Goal: Transaction & Acquisition: Purchase product/service

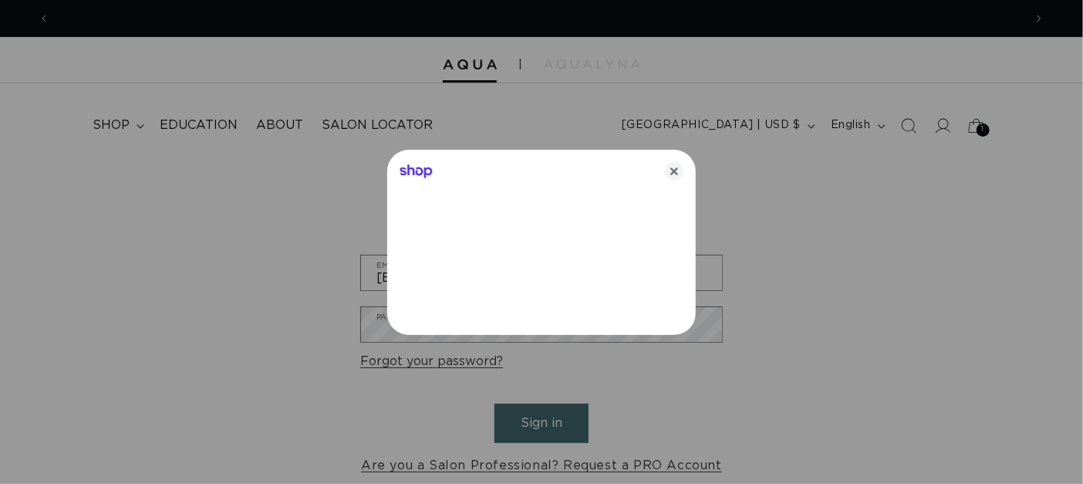
scroll to position [0, 973]
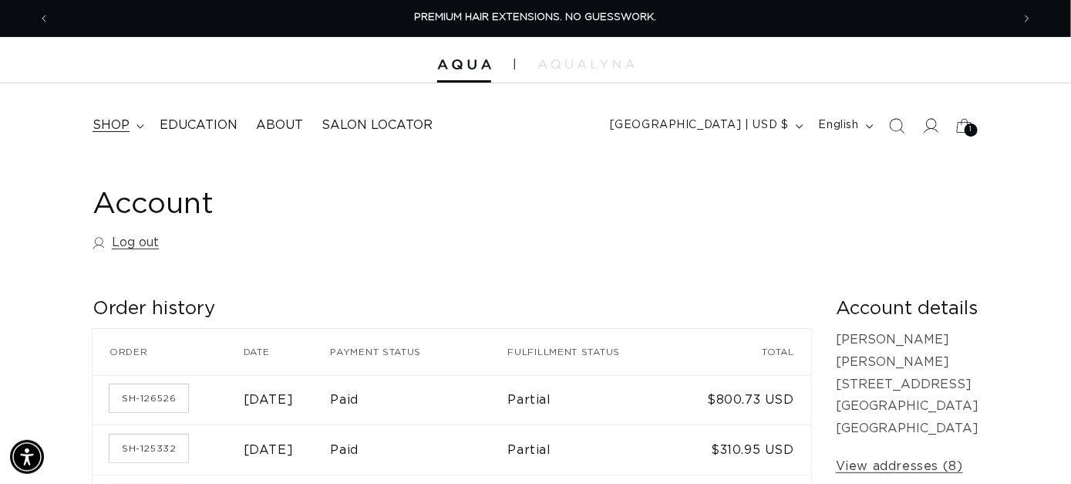
click at [113, 119] on span "shop" at bounding box center [111, 125] width 37 height 16
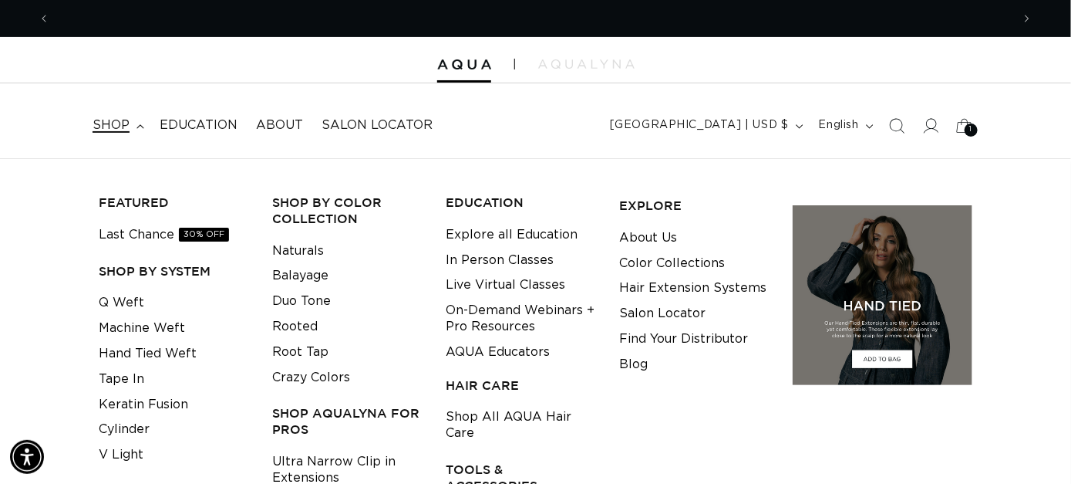
scroll to position [0, 1924]
click at [116, 371] on link "Tape In" at bounding box center [122, 378] width 46 height 25
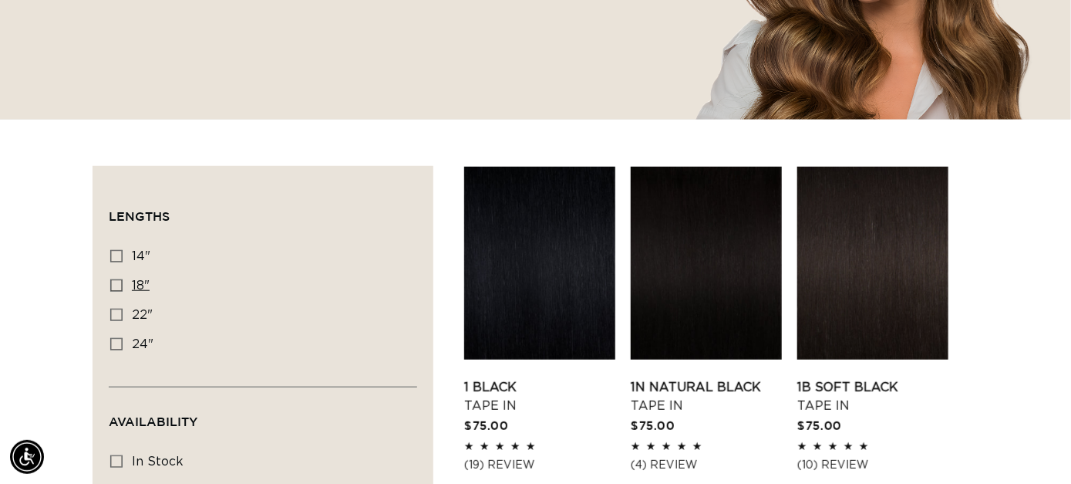
scroll to position [0, 962]
click at [121, 282] on rect at bounding box center [116, 285] width 11 height 11
click at [121, 282] on input "18" 18" (49 products)" at bounding box center [116, 285] width 12 height 12
checkbox input "true"
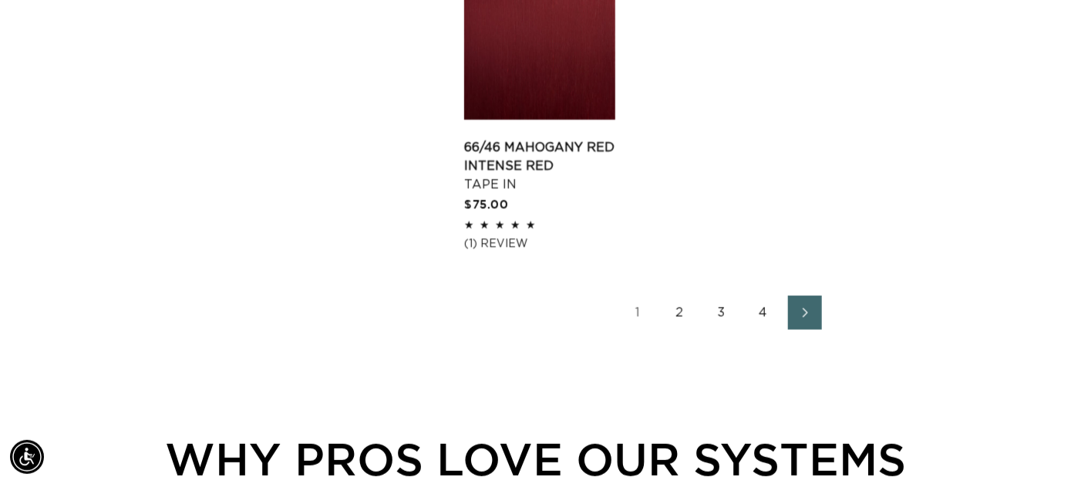
scroll to position [2314, 0]
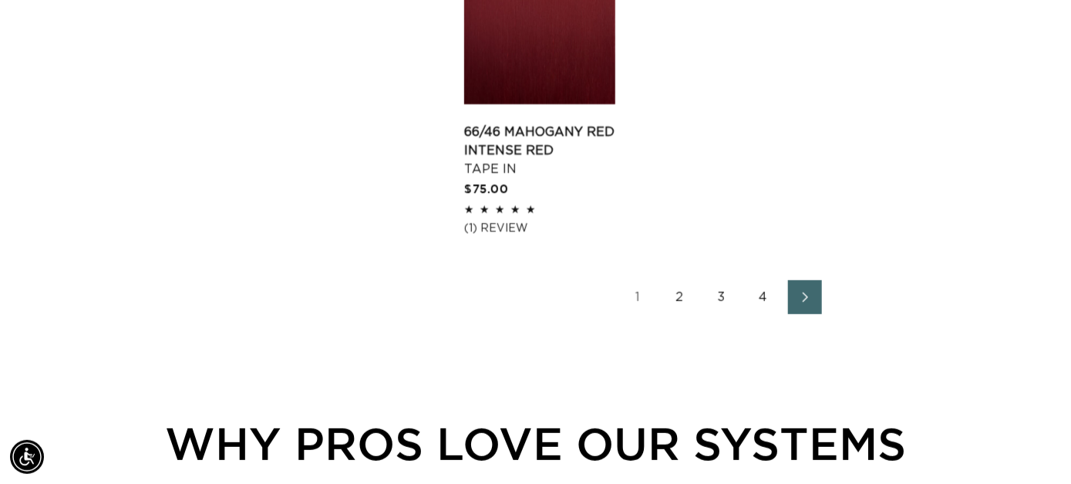
click at [801, 304] on span "Next page" at bounding box center [805, 297] width 10 height 19
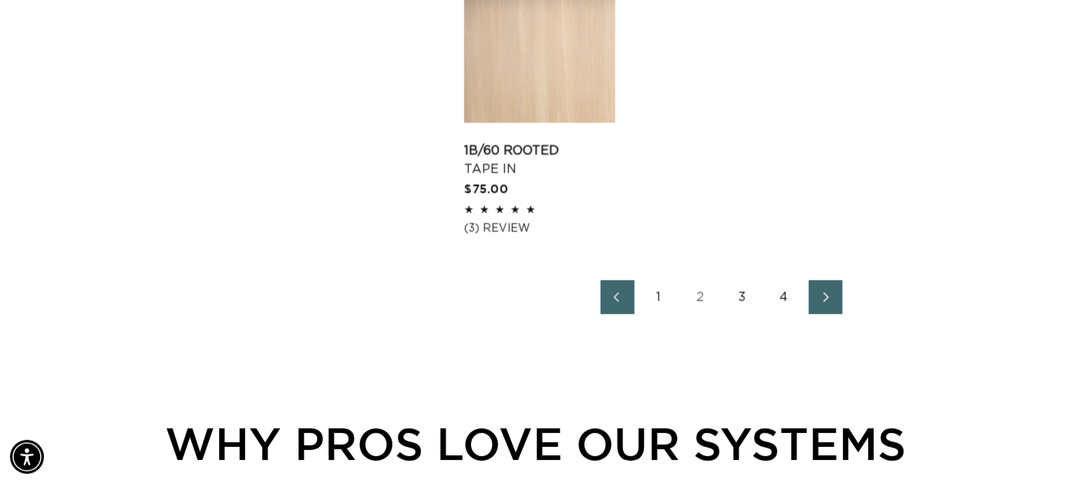
scroll to position [2314, 0]
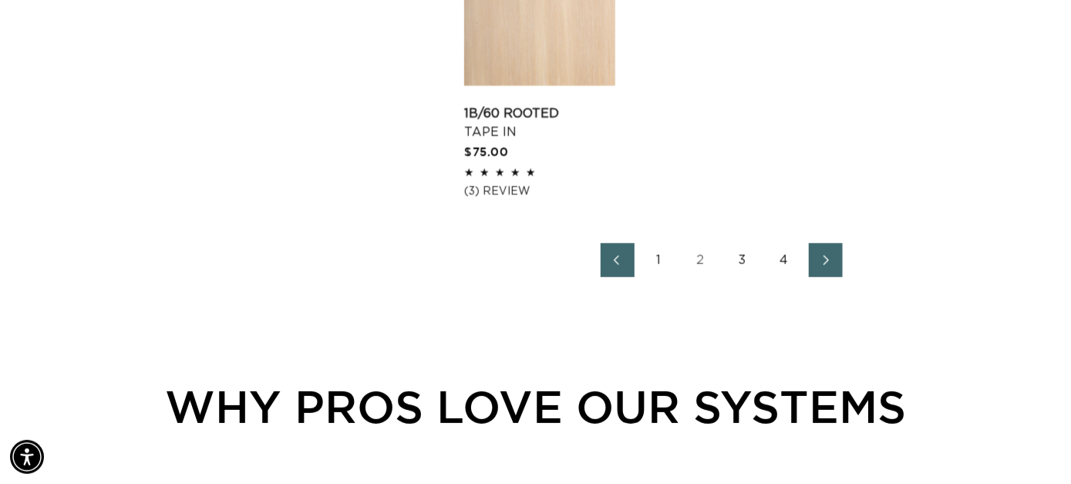
click at [826, 255] on icon "Next page" at bounding box center [827, 260] width 20 height 11
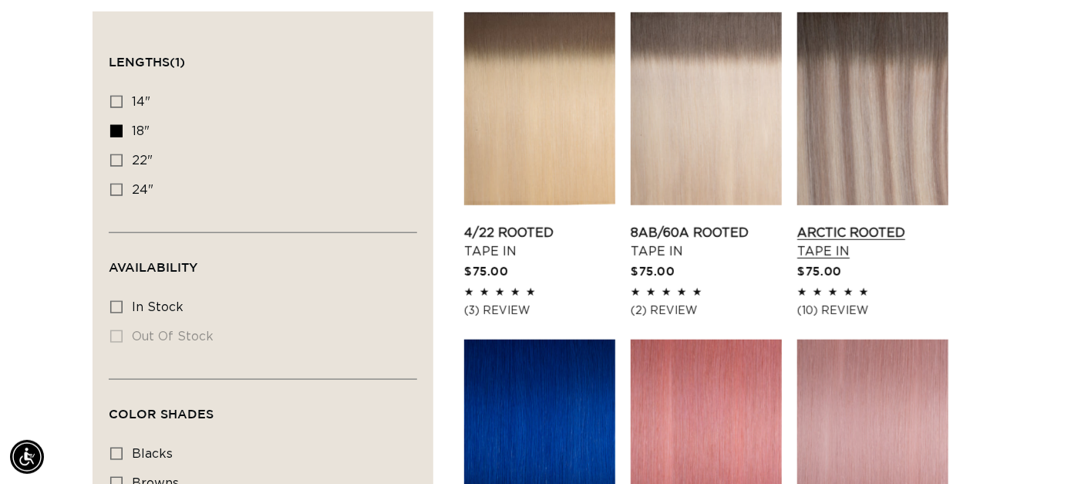
scroll to position [0, 1924]
click at [696, 224] on link "8AB/60A Rooted Tape In" at bounding box center [706, 242] width 151 height 37
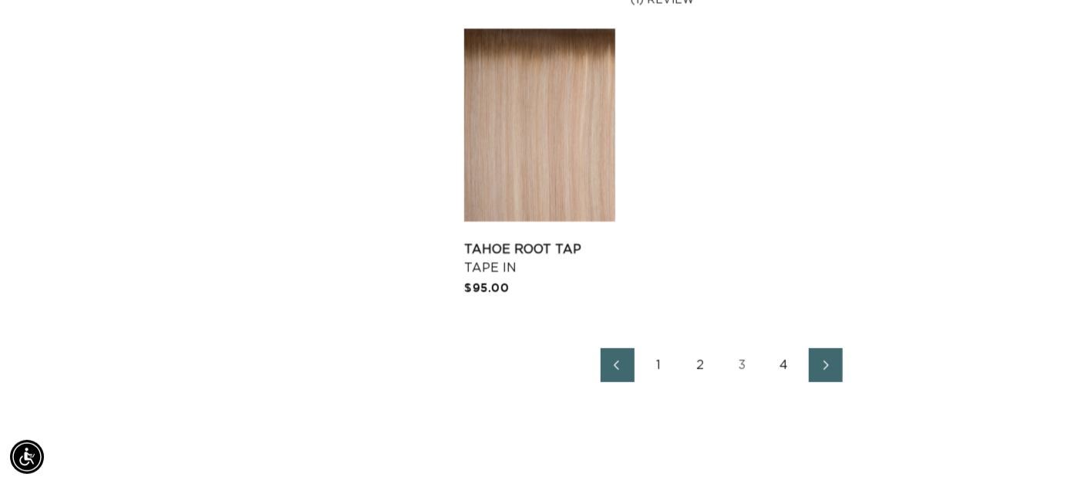
scroll to position [0, 962]
click at [697, 366] on link "2" at bounding box center [701, 365] width 34 height 34
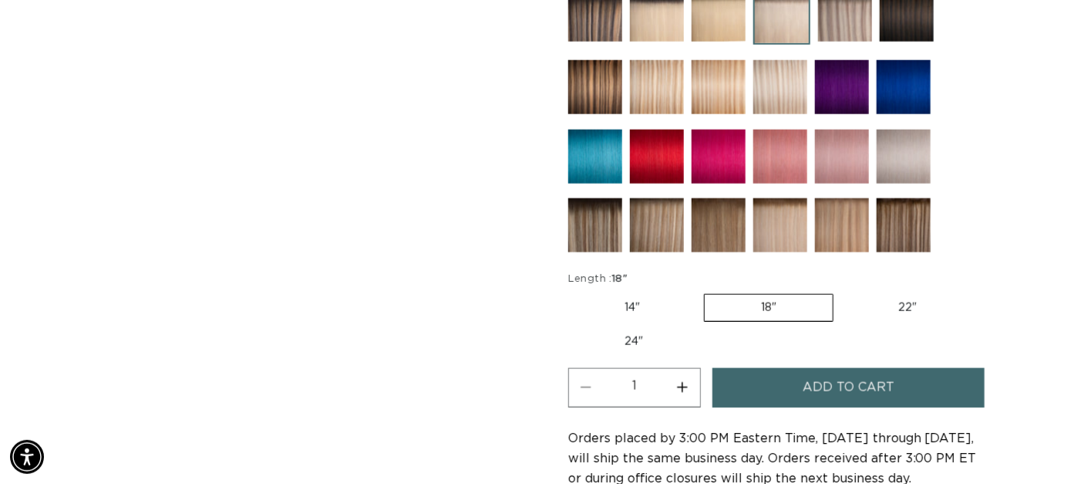
scroll to position [0, 1924]
click at [683, 382] on button "Increase quantity for 8AB/60A Rooted - Tape In" at bounding box center [683, 387] width 35 height 39
type input "2"
click at [838, 379] on span "Add to cart" at bounding box center [849, 387] width 92 height 39
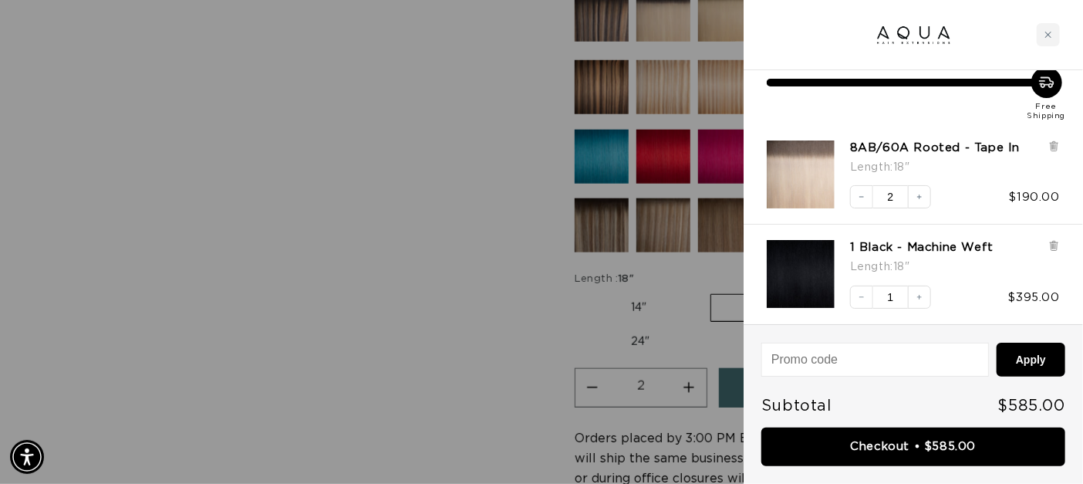
scroll to position [0, 973]
click at [1057, 248] on icon at bounding box center [1054, 246] width 12 height 12
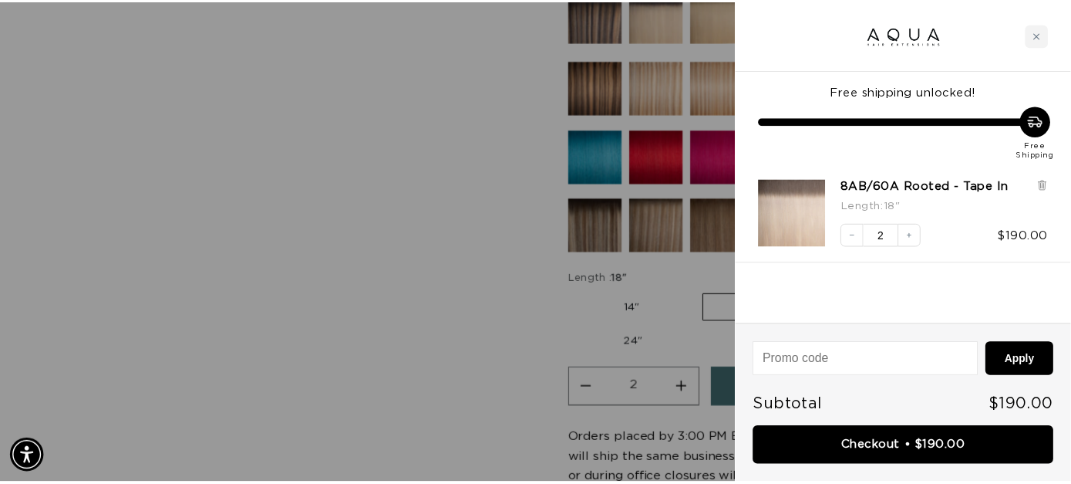
scroll to position [0, 1947]
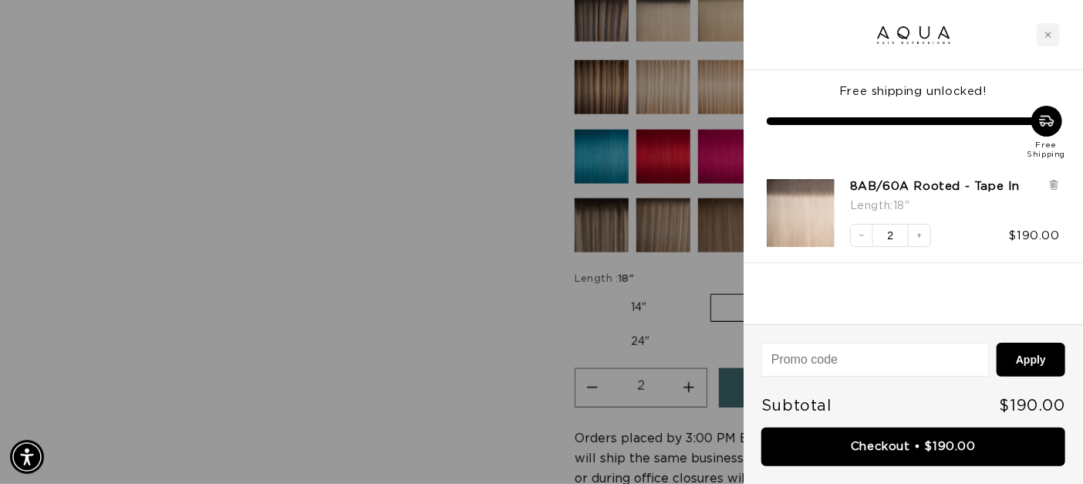
click at [420, 270] on div at bounding box center [541, 242] width 1083 height 484
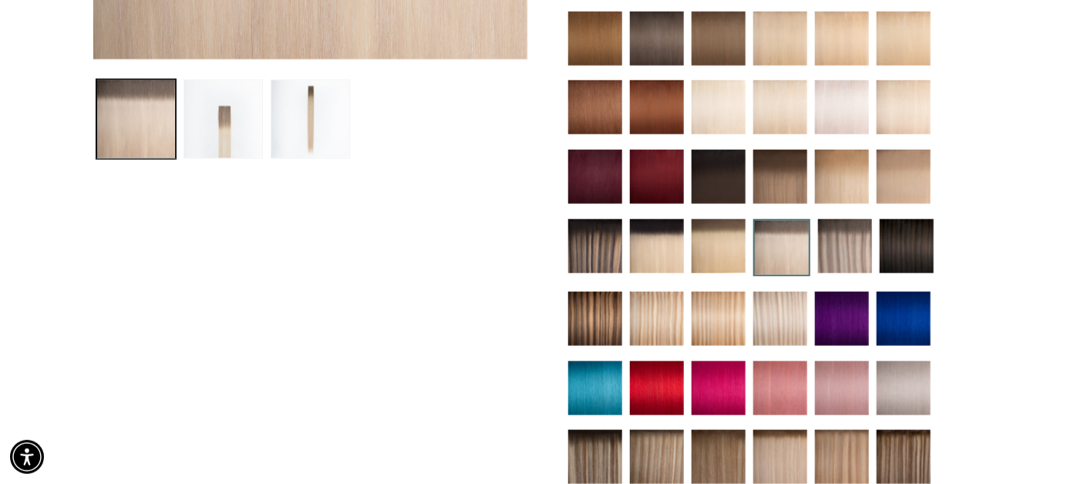
scroll to position [0, 1924]
click at [828, 241] on img at bounding box center [845, 246] width 54 height 54
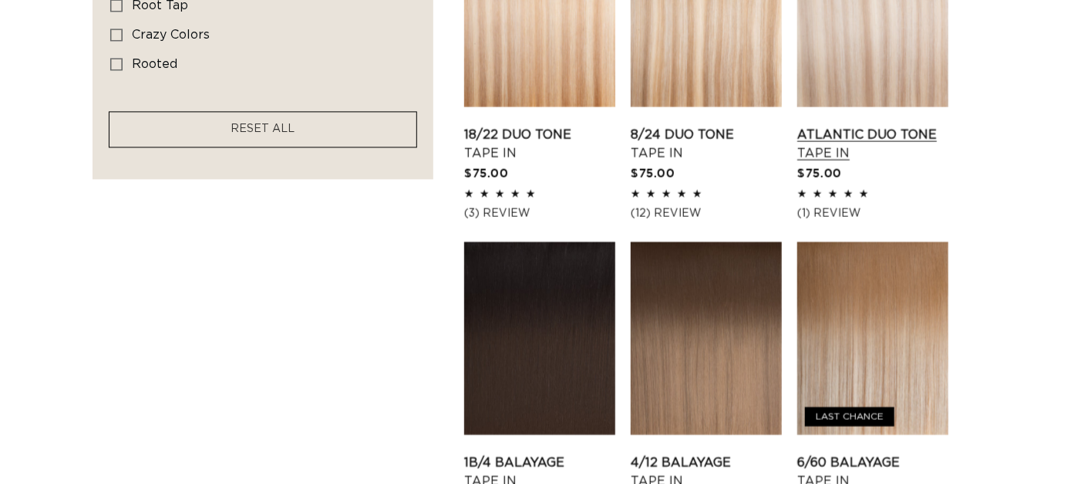
scroll to position [0, 962]
click at [885, 125] on link "Atlantic Duo Tone Tape In" at bounding box center [873, 143] width 151 height 37
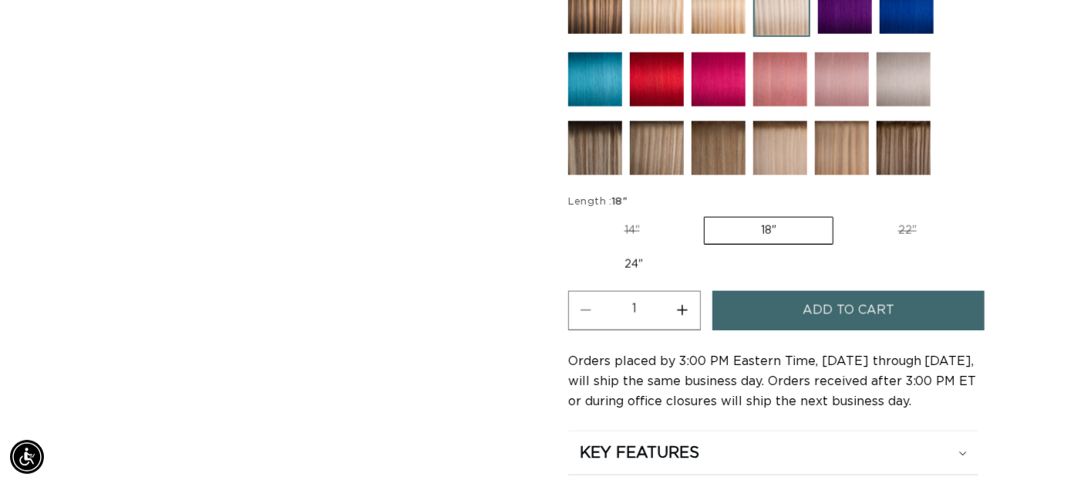
click at [842, 295] on span "Add to cart" at bounding box center [849, 310] width 92 height 39
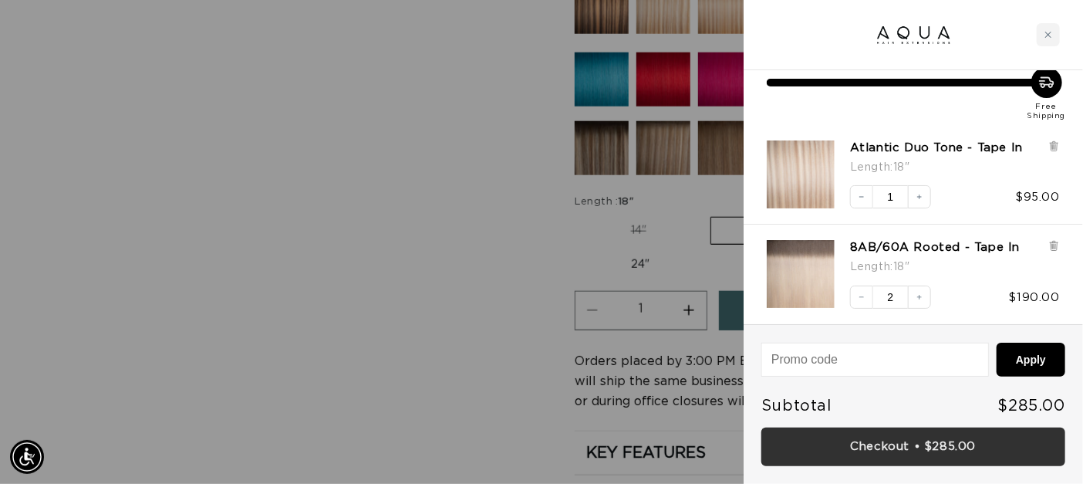
click at [934, 437] on link "Checkout • $285.00" at bounding box center [913, 446] width 304 height 39
